Goal: Check status: Check status

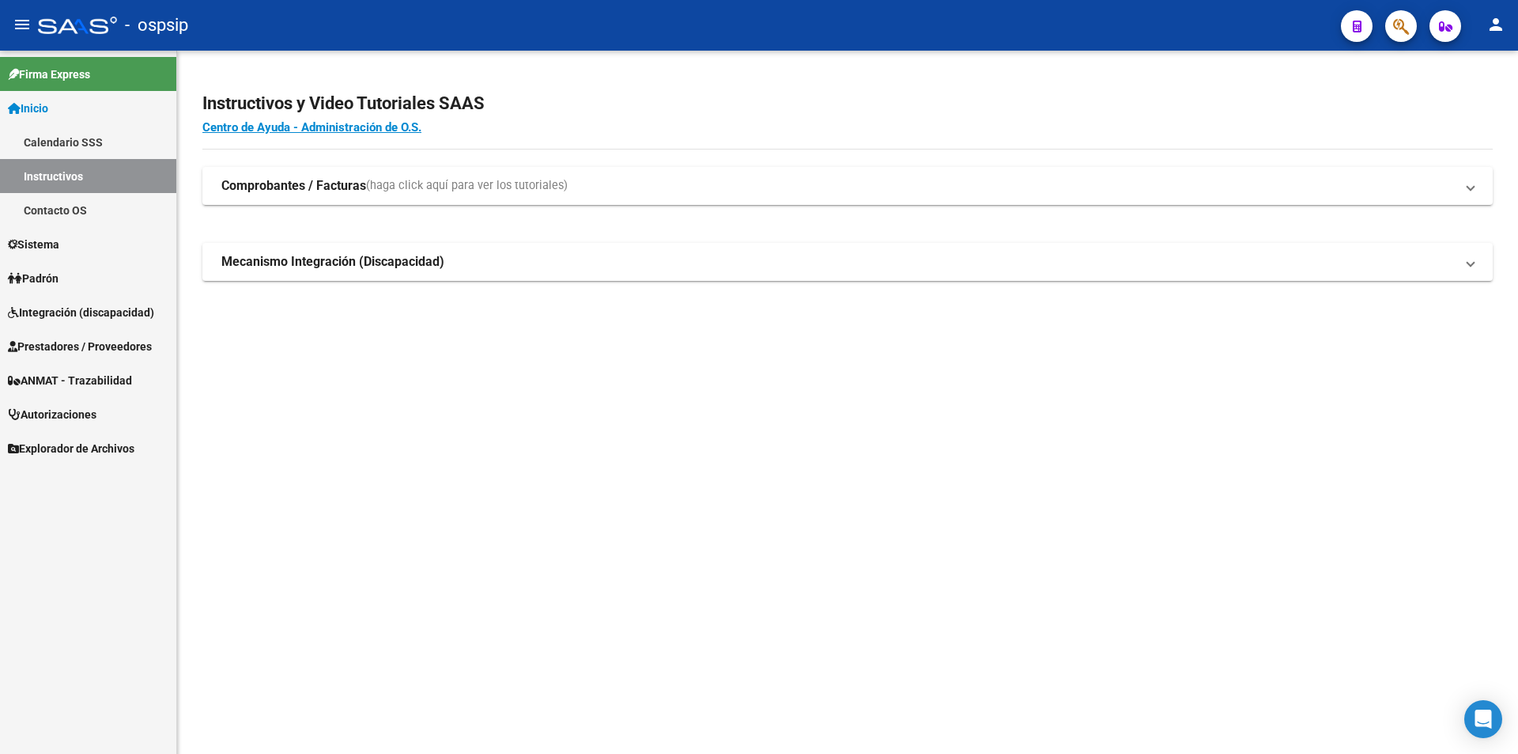
click at [61, 347] on span "Prestadores / Proveedores" at bounding box center [80, 346] width 144 height 17
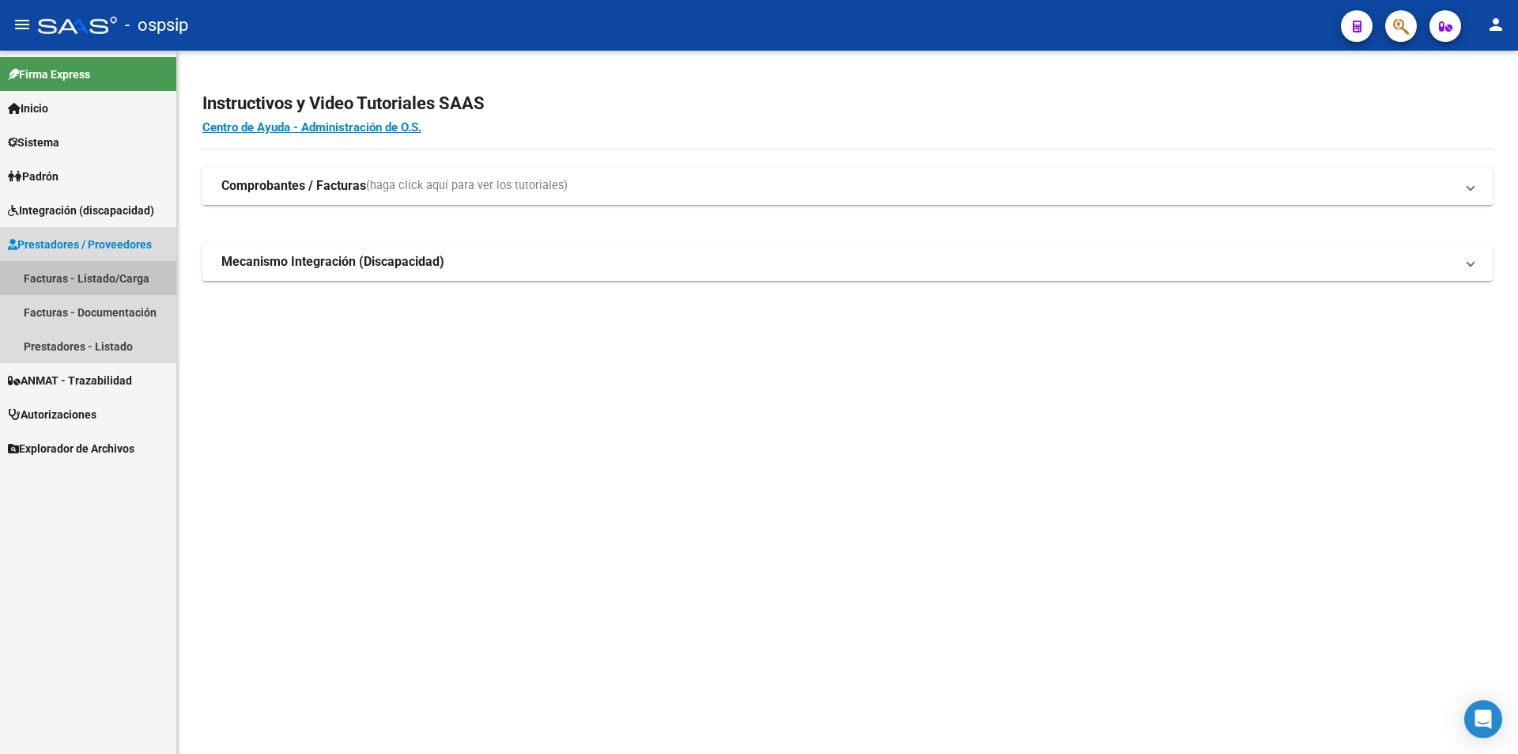
click at [58, 279] on link "Facturas - Listado/Carga" at bounding box center [88, 278] width 176 height 34
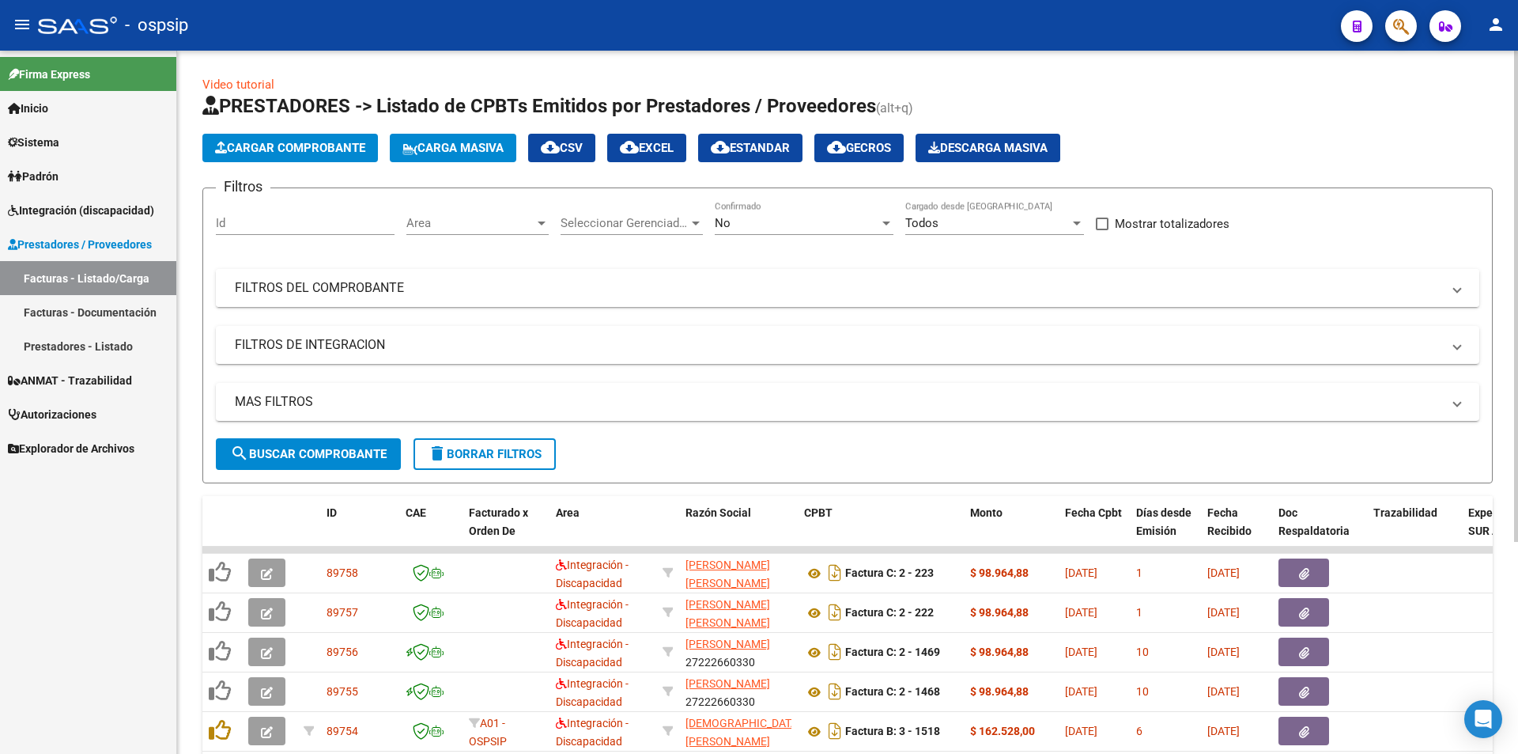
click at [334, 283] on mat-panel-title "FILTROS DEL COMPROBANTE" at bounding box center [838, 287] width 1207 height 17
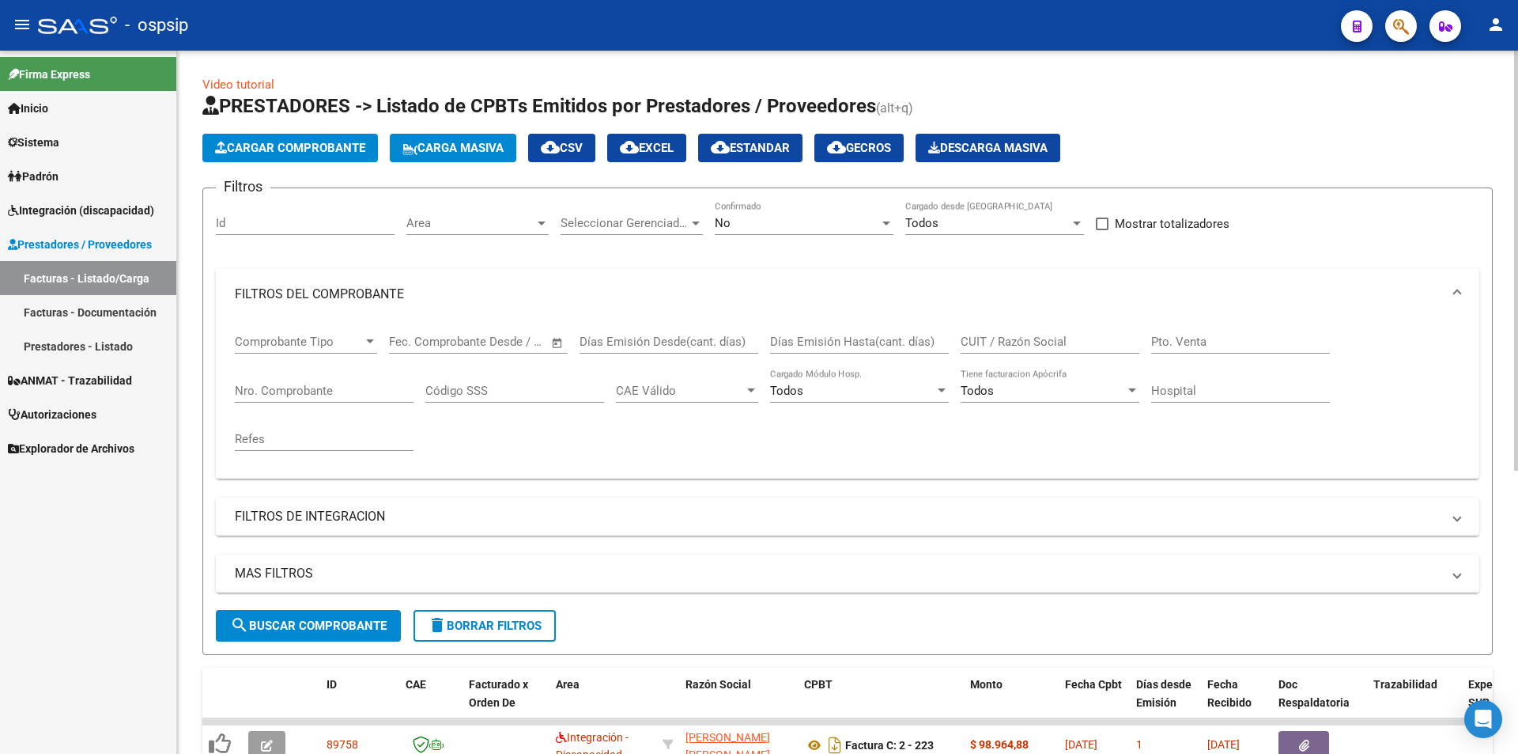
click at [1021, 344] on input "CUIT / Razón Social" at bounding box center [1050, 341] width 179 height 14
type input "best care"
click at [886, 224] on div at bounding box center [886, 223] width 8 height 4
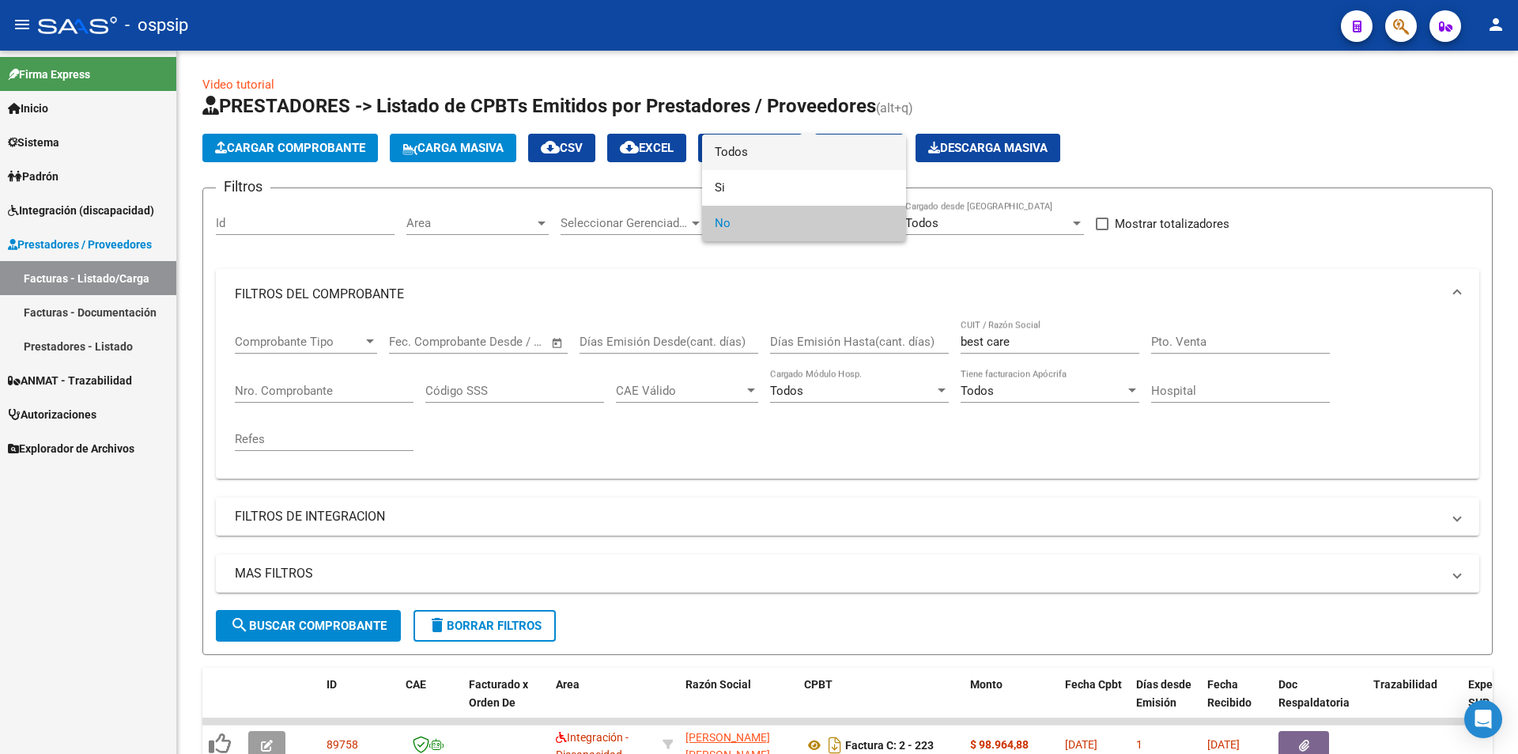
click at [777, 152] on span "Todos" at bounding box center [804, 152] width 179 height 36
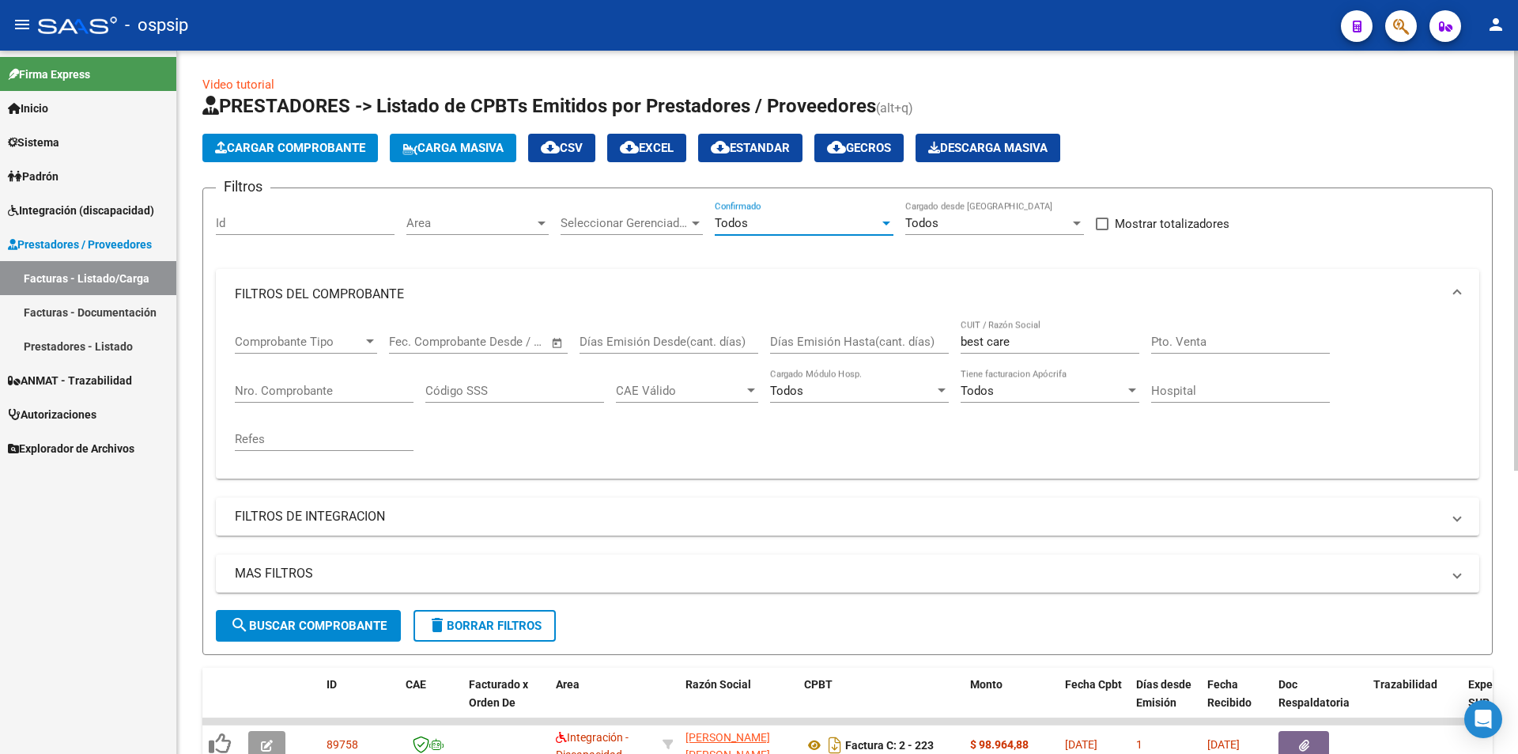
click at [270, 388] on input "Nro. Comprobante" at bounding box center [324, 391] width 179 height 14
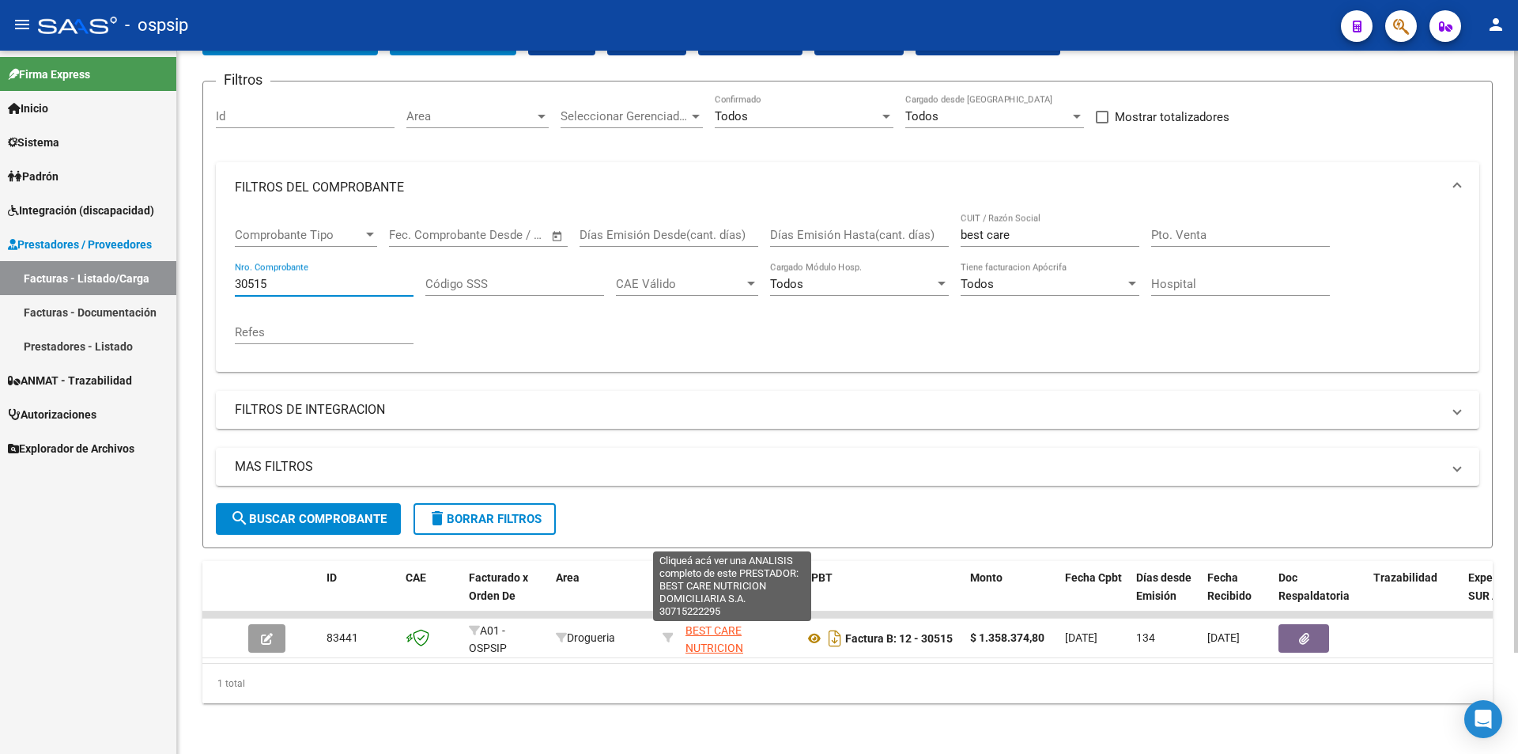
scroll to position [119, 0]
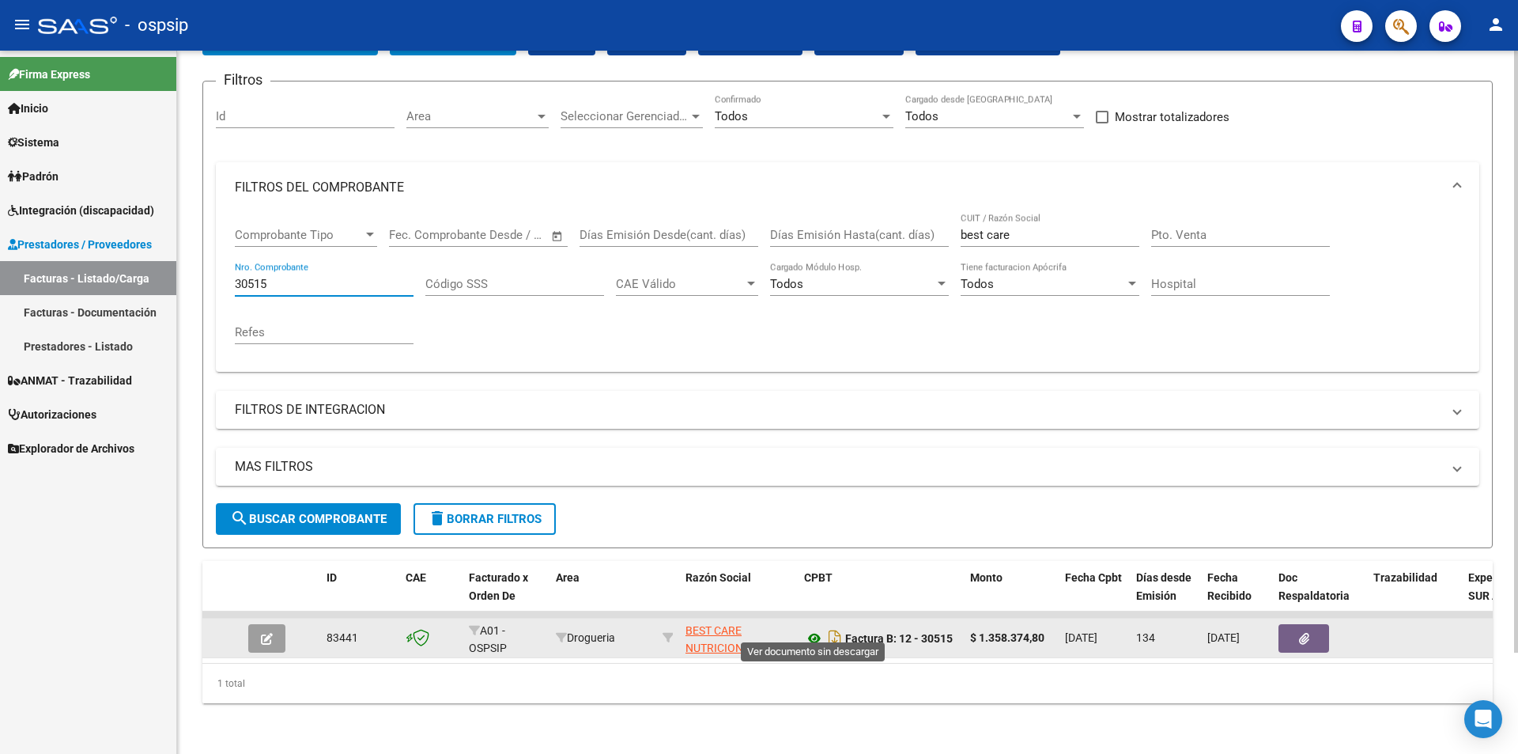
type input "30515"
click at [815, 629] on icon at bounding box center [814, 638] width 21 height 19
